Goal: Transaction & Acquisition: Subscribe to service/newsletter

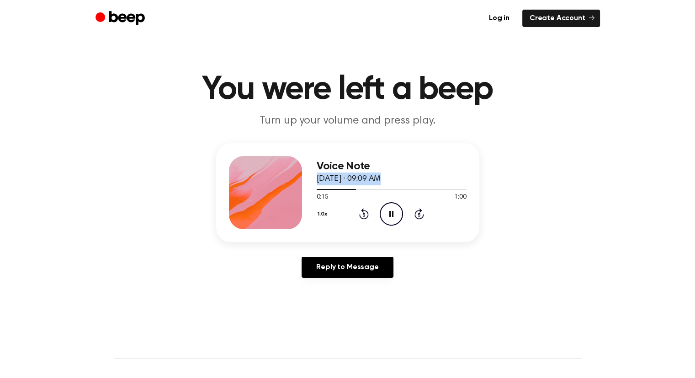
drag, startPoint x: 349, startPoint y: 187, endPoint x: 318, endPoint y: 182, distance: 31.4
click at [318, 182] on div "Voice Note [DATE] · 09:09 AM 0:15 1:00 Your browser does not support the [objec…" at bounding box center [392, 192] width 150 height 73
click at [362, 215] on icon "Rewind 5 seconds" at bounding box center [364, 214] width 10 height 12
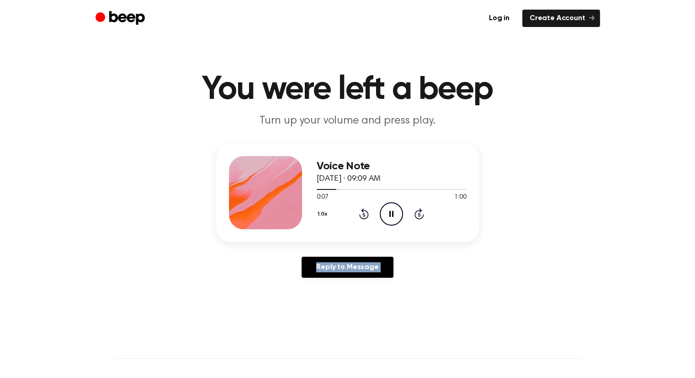
click at [362, 215] on icon "Rewind 5 seconds" at bounding box center [364, 214] width 10 height 12
click at [500, 17] on link "Log in" at bounding box center [499, 18] width 35 height 17
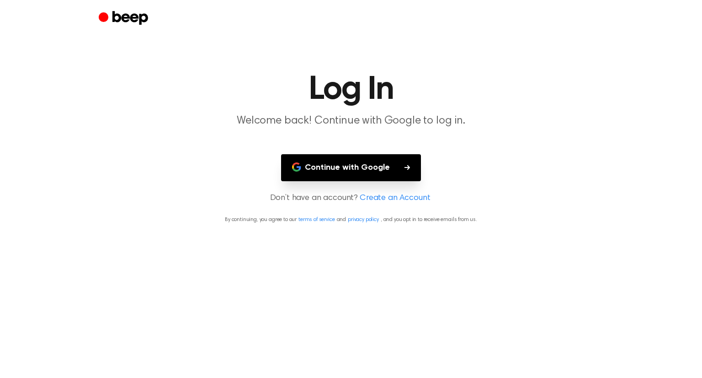
click at [391, 164] on button "Continue with Google" at bounding box center [351, 167] width 140 height 27
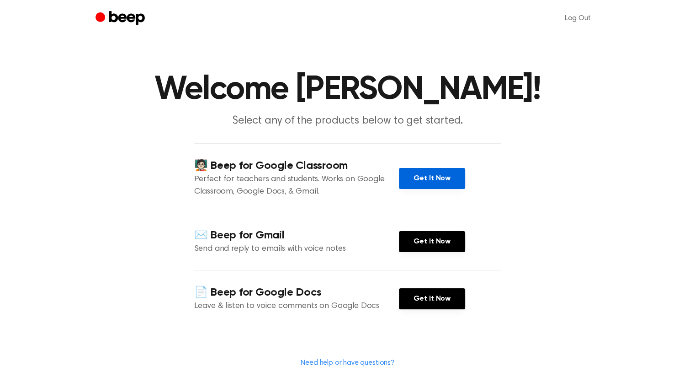
drag, startPoint x: 447, startPoint y: 180, endPoint x: 420, endPoint y: 174, distance: 27.6
click at [420, 174] on link "Get It Now" at bounding box center [432, 178] width 66 height 21
